Goal: Download file/media

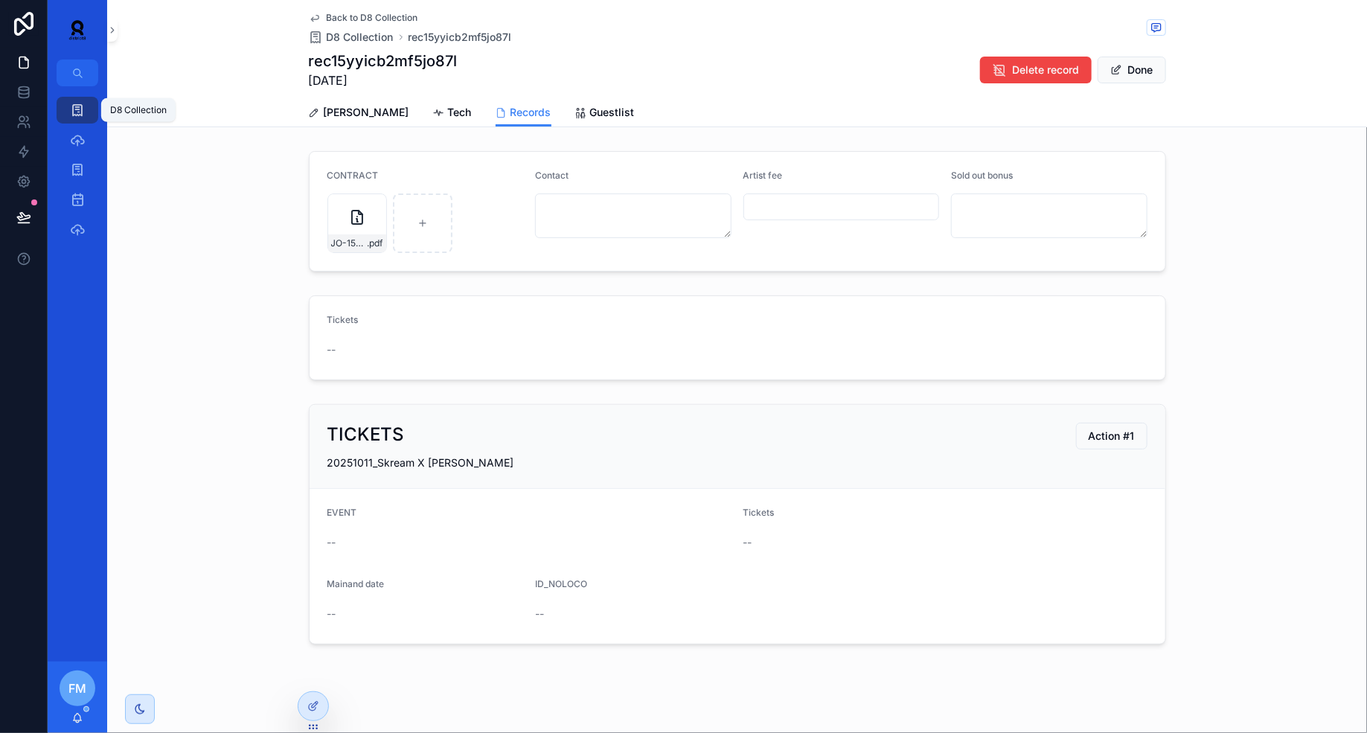
click at [71, 110] on icon "scrollable content" at bounding box center [77, 110] width 15 height 15
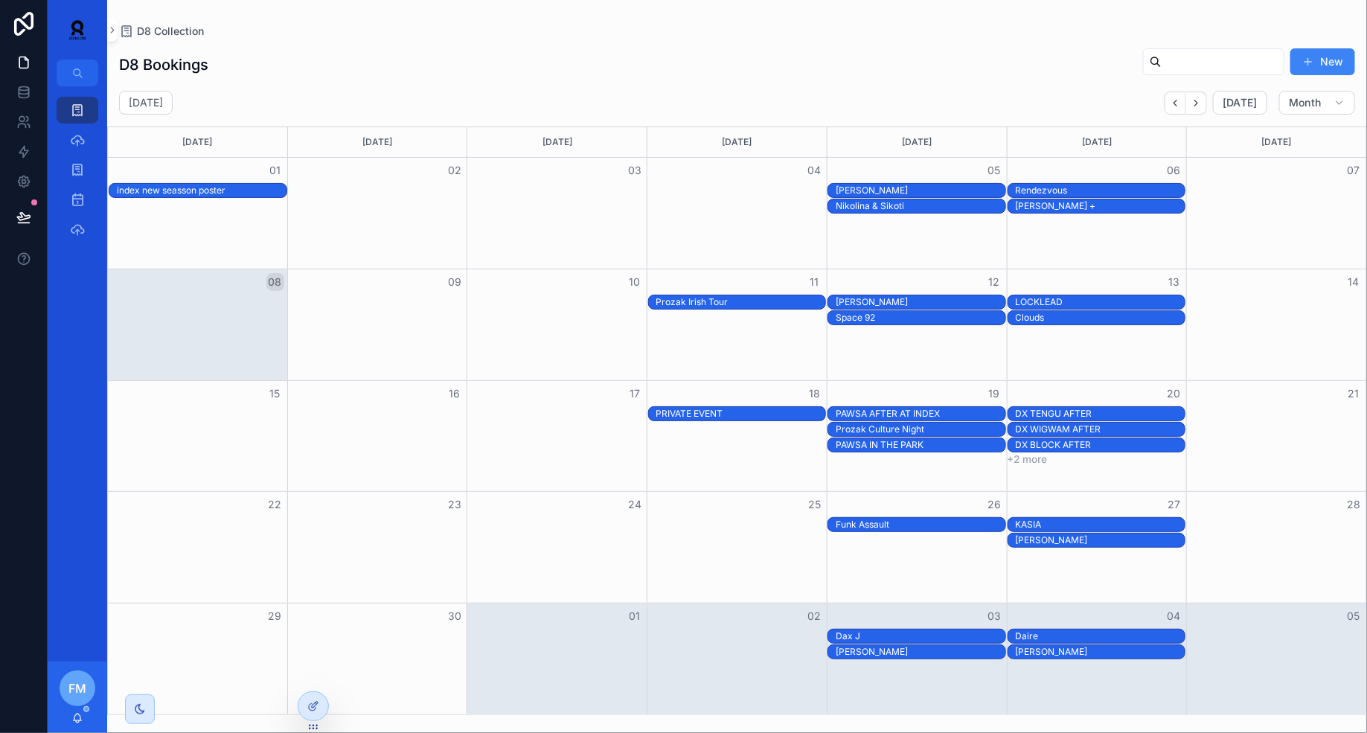
click at [1067, 429] on div "DX WIGWAM AFTER" at bounding box center [1101, 430] width 170 height 12
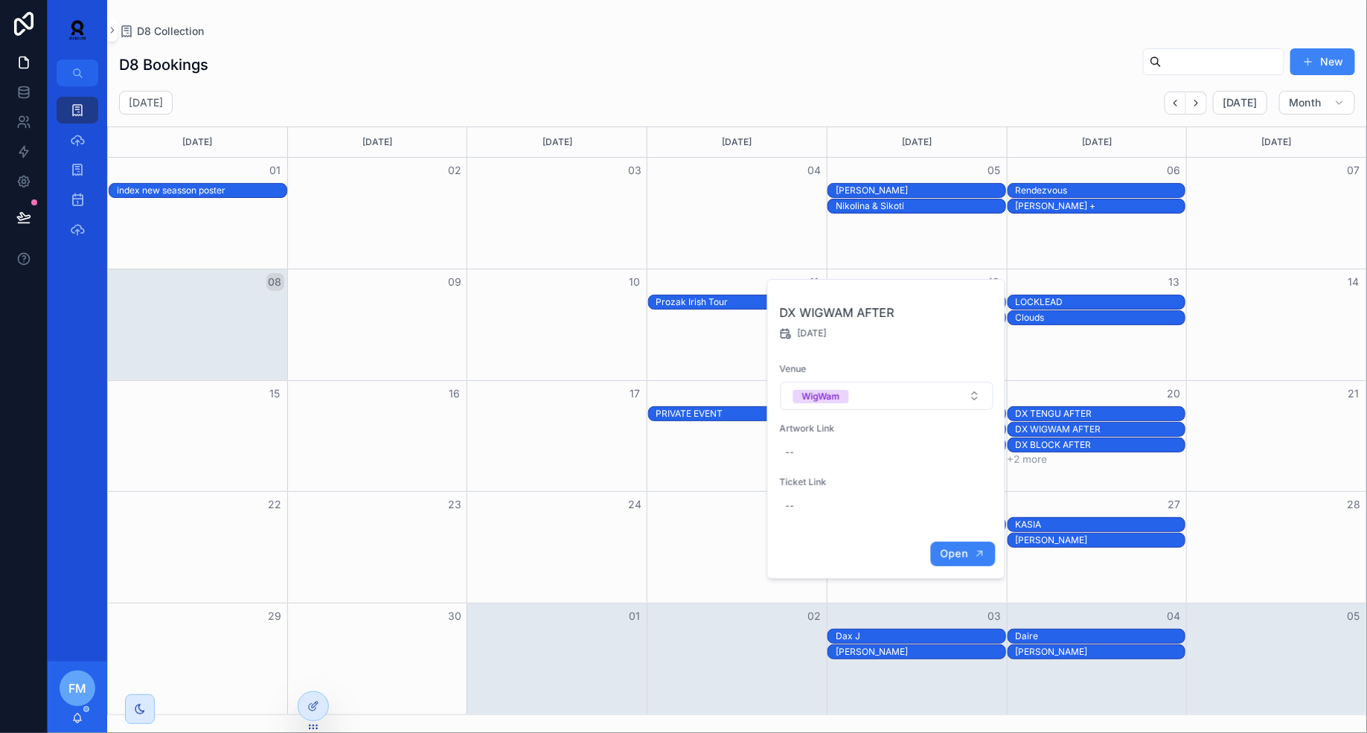
click at [952, 556] on span "Open" at bounding box center [954, 553] width 28 height 13
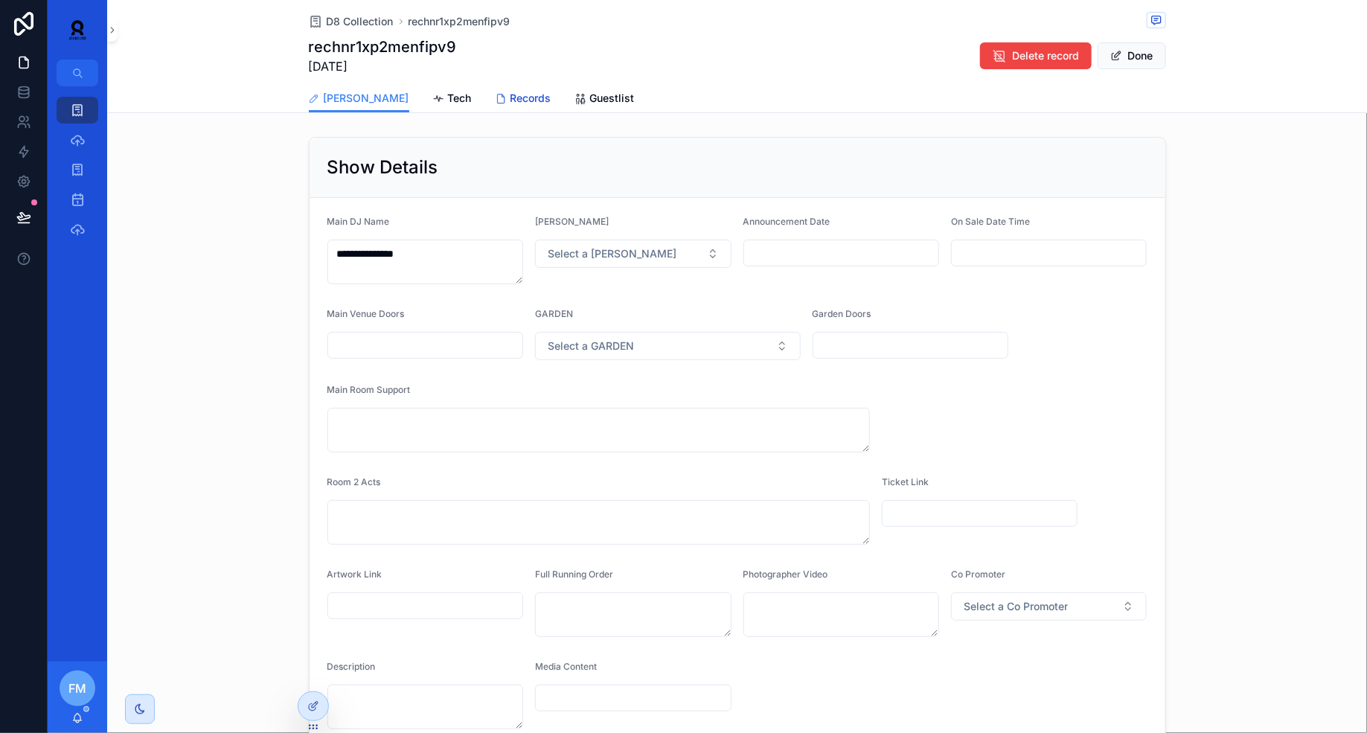
click at [511, 100] on span "Records" at bounding box center [531, 98] width 41 height 15
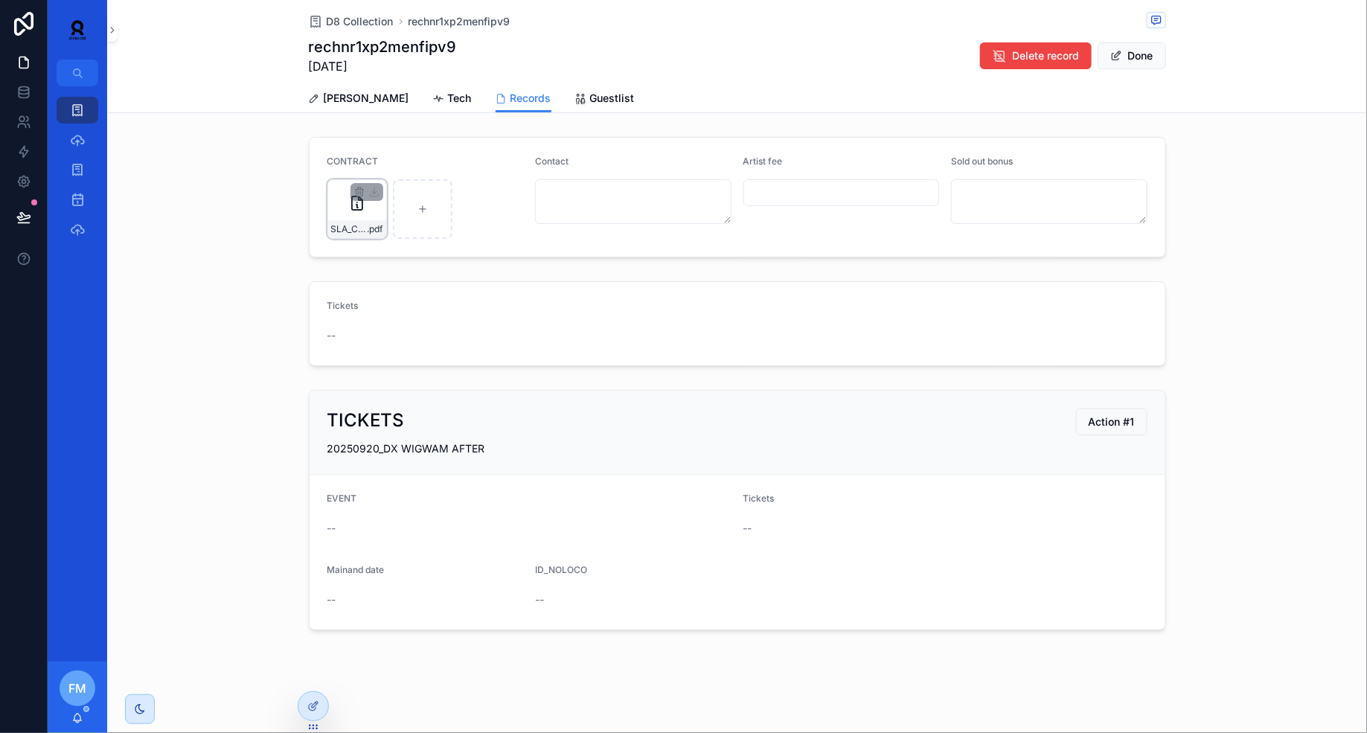
click at [344, 202] on div "SLA_C25-000424-[en]-(1) .pdf" at bounding box center [358, 209] width 60 height 60
